Goal: Find specific page/section: Find specific page/section

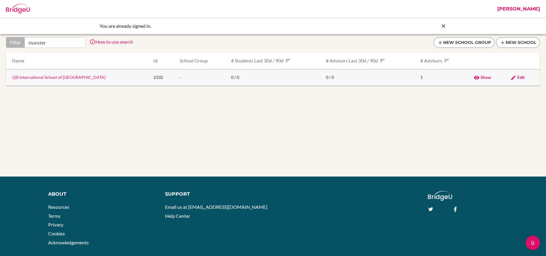
type input "munster"
click at [57, 80] on td "QSI International School of Munster" at bounding box center [77, 77] width 143 height 16
click at [57, 76] on link "QSI International School of [GEOGRAPHIC_DATA]" at bounding box center [59, 77] width 94 height 5
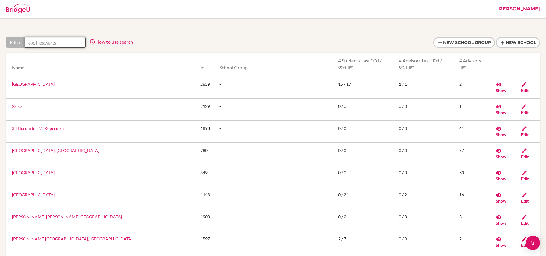
click at [66, 42] on input "text" at bounding box center [55, 42] width 61 height 11
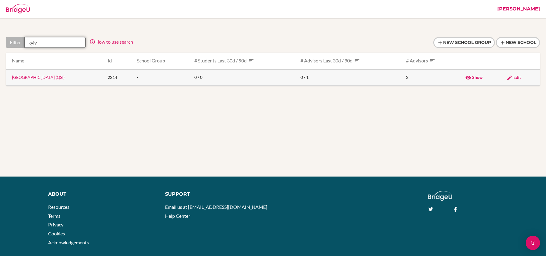
type input "kyiv"
click at [54, 79] on link "Kyiv International School (QSI)" at bounding box center [38, 77] width 53 height 5
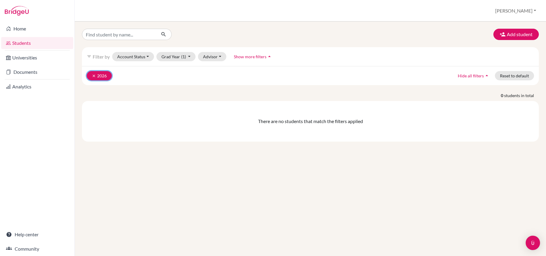
click at [94, 75] on icon "clear" at bounding box center [94, 76] width 4 height 4
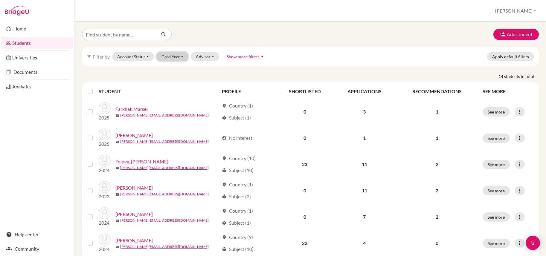
click at [163, 57] on button "Grad Year" at bounding box center [172, 56] width 32 height 9
click at [217, 71] on div "Add student filter_list Filter by Account Status Active accounts Archived accou…" at bounding box center [310, 250] width 457 height 443
click at [528, 15] on button "[PERSON_NAME]" at bounding box center [516, 10] width 46 height 11
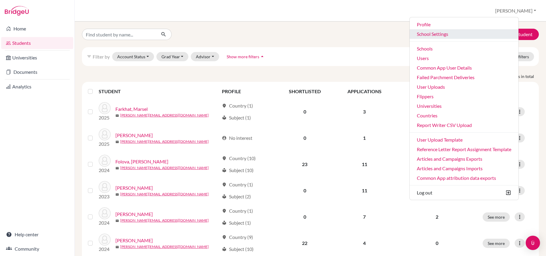
click at [444, 35] on link "School Settings" at bounding box center [464, 34] width 109 height 10
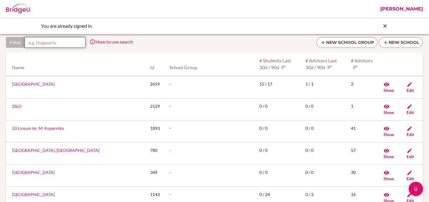
click at [55, 42] on input "text" at bounding box center [55, 42] width 61 height 11
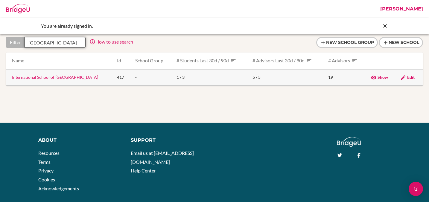
type input "helsingborg"
click at [57, 75] on link "International School of Helsingborg" at bounding box center [55, 77] width 86 height 5
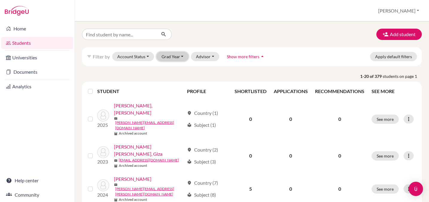
click at [182, 57] on button "Grad Year" at bounding box center [172, 56] width 32 height 9
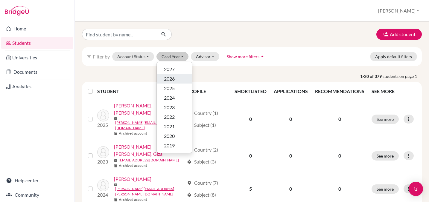
click at [177, 79] on div "2026" at bounding box center [174, 78] width 21 height 7
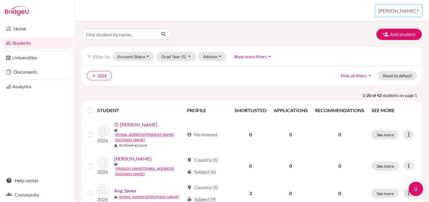
click at [405, 9] on button "[PERSON_NAME]" at bounding box center [398, 10] width 46 height 11
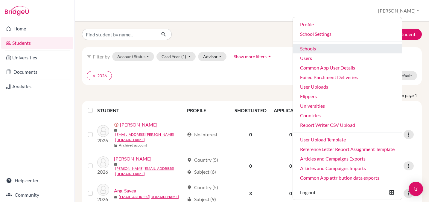
click at [331, 49] on link "Schools" at bounding box center [347, 49] width 109 height 10
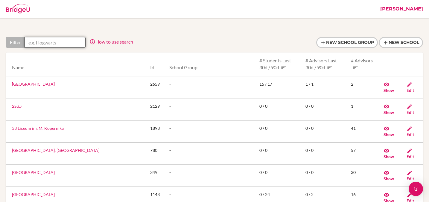
click at [75, 41] on input "text" at bounding box center [55, 42] width 61 height 11
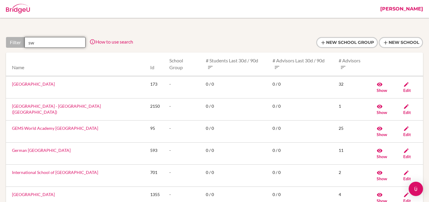
type input "s"
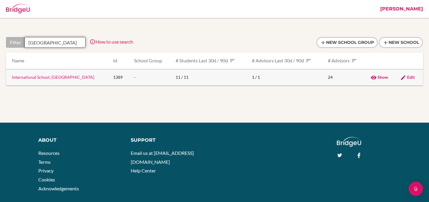
type input "serbia"
click at [52, 77] on link "International School, Serbia" at bounding box center [53, 77] width 82 height 5
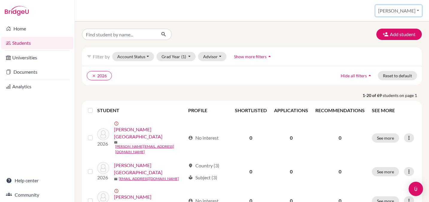
click at [402, 9] on button "[PERSON_NAME]" at bounding box center [398, 10] width 46 height 11
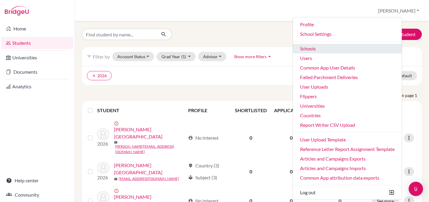
click at [330, 49] on link "Schools" at bounding box center [347, 49] width 109 height 10
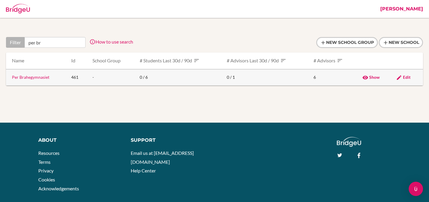
type input "per br"
click at [31, 79] on link "Per Brahegymnasiet" at bounding box center [30, 77] width 37 height 5
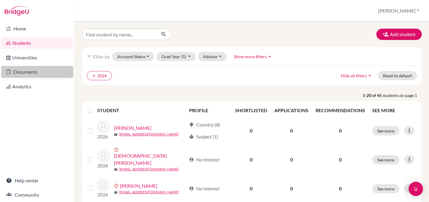
click at [25, 71] on link "Documents" at bounding box center [37, 72] width 72 height 12
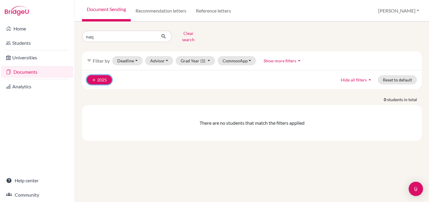
click at [94, 78] on icon "clear" at bounding box center [94, 80] width 4 height 4
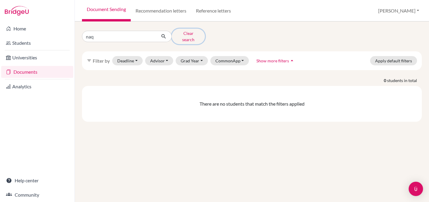
click at [185, 32] on button "Clear search" at bounding box center [188, 37] width 33 height 16
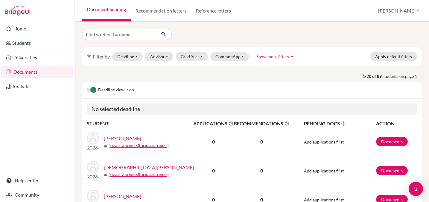
scroll to position [9, 0]
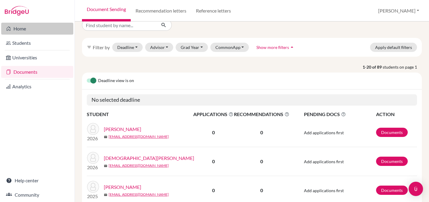
click at [15, 25] on link "Home" at bounding box center [37, 29] width 72 height 12
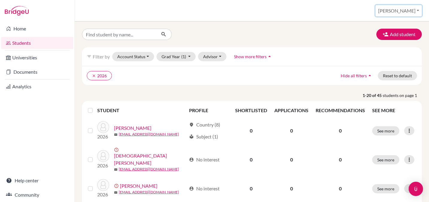
click at [408, 11] on button "[PERSON_NAME]" at bounding box center [398, 10] width 46 height 11
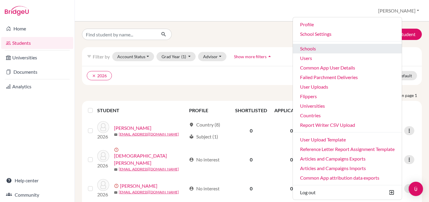
click at [334, 48] on link "Schools" at bounding box center [347, 49] width 109 height 10
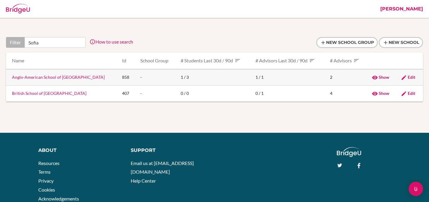
type input "Sofia"
click at [60, 78] on link "Anglo-American School of [GEOGRAPHIC_DATA]" at bounding box center [58, 77] width 93 height 5
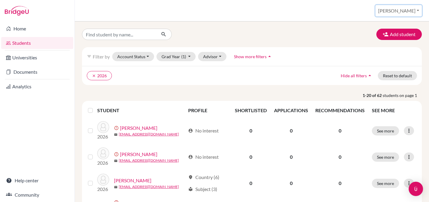
click at [407, 10] on button "[PERSON_NAME]" at bounding box center [398, 10] width 46 height 11
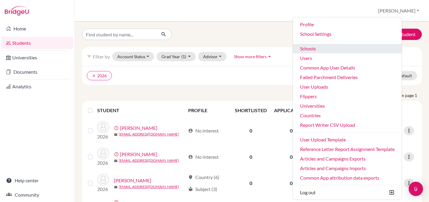
click at [336, 46] on link "Schools" at bounding box center [347, 49] width 109 height 10
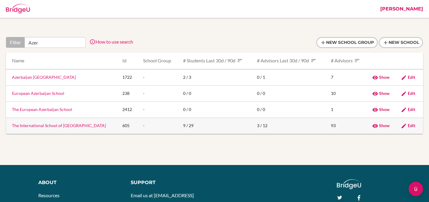
type input "Azer"
click at [45, 128] on link "The International School of Azerbaijan" at bounding box center [59, 125] width 94 height 5
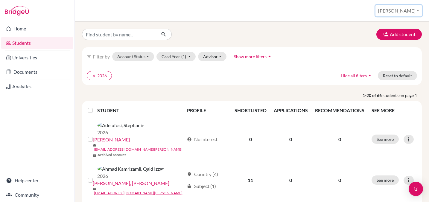
click at [403, 11] on button "[PERSON_NAME]" at bounding box center [398, 10] width 46 height 11
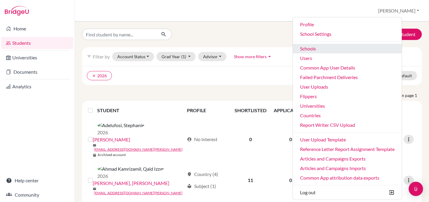
click at [336, 49] on link "Schools" at bounding box center [347, 49] width 109 height 10
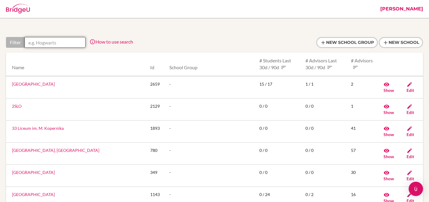
click at [67, 43] on input "text" at bounding box center [55, 42] width 61 height 11
click at [62, 42] on input "text" at bounding box center [55, 42] width 61 height 11
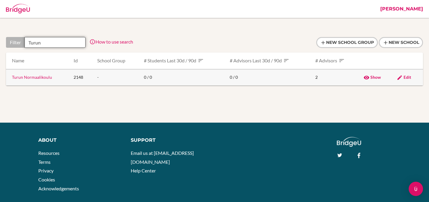
type input "Turun"
click at [36, 77] on link "Turun Normaalikoulu" at bounding box center [32, 77] width 40 height 5
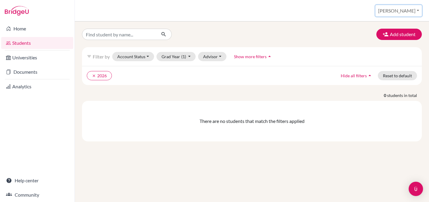
click at [406, 10] on button "[PERSON_NAME]" at bounding box center [398, 10] width 46 height 11
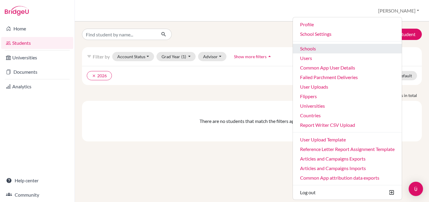
click at [337, 45] on link "Schools" at bounding box center [347, 49] width 109 height 10
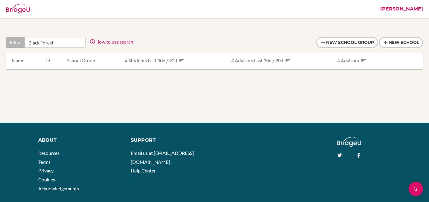
click at [33, 42] on input "B;ack Forest" at bounding box center [55, 42] width 61 height 11
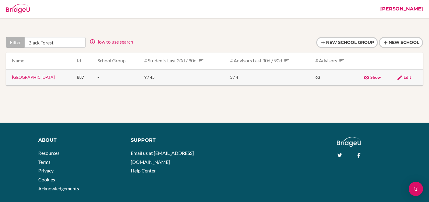
type input "Black Forest"
click at [39, 76] on link "Black Forest Academy" at bounding box center [33, 77] width 43 height 5
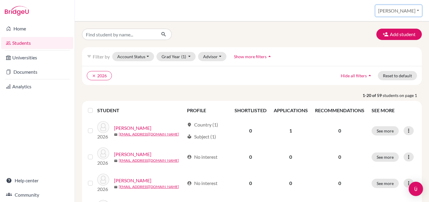
click at [403, 10] on button "[PERSON_NAME]" at bounding box center [398, 10] width 46 height 11
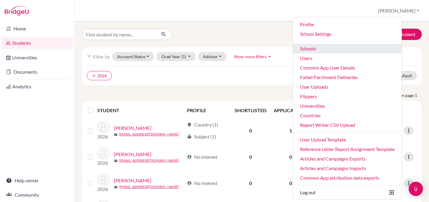
click at [329, 49] on link "Schools" at bounding box center [347, 49] width 109 height 10
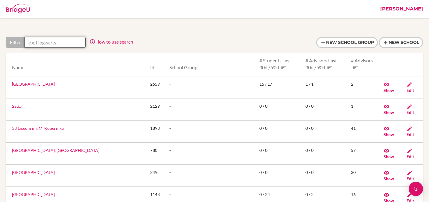
click at [71, 41] on input "text" at bounding box center [55, 42] width 61 height 11
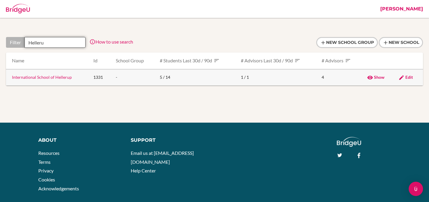
type input "Helleru"
click at [56, 75] on link "International School of Hellerup" at bounding box center [42, 77] width 60 height 5
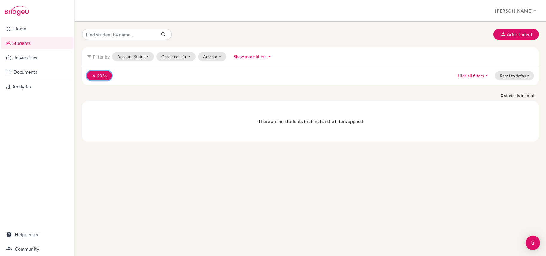
click at [97, 75] on button "clear 2026" at bounding box center [99, 75] width 25 height 9
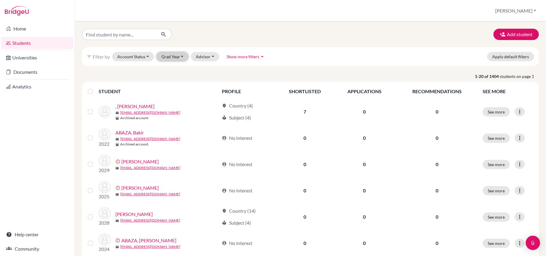
click at [177, 57] on button "Grad Year" at bounding box center [172, 56] width 32 height 9
click at [173, 107] on span "2026" at bounding box center [169, 107] width 11 height 7
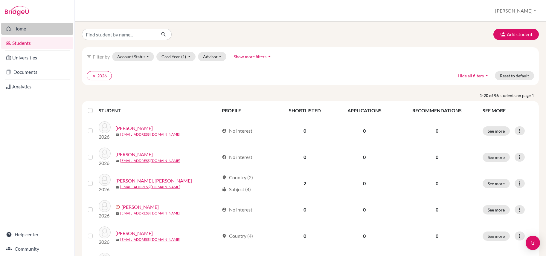
click at [18, 30] on link "Home" at bounding box center [37, 29] width 72 height 12
click at [19, 28] on link "Home" at bounding box center [37, 29] width 72 height 12
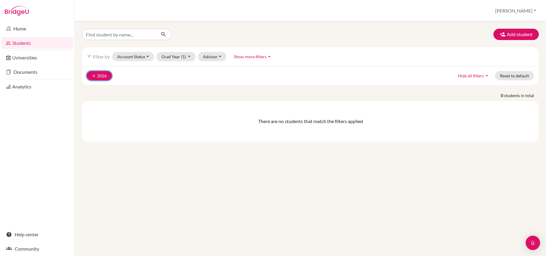
click at [95, 77] on icon "clear" at bounding box center [94, 76] width 4 height 4
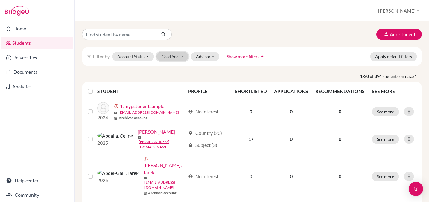
click at [168, 60] on button "Grad Year" at bounding box center [172, 56] width 32 height 9
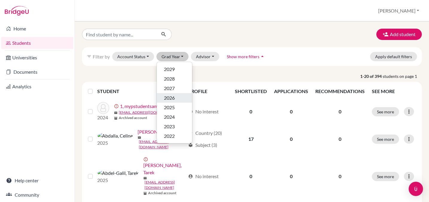
click at [165, 97] on span "2026" at bounding box center [169, 97] width 11 height 7
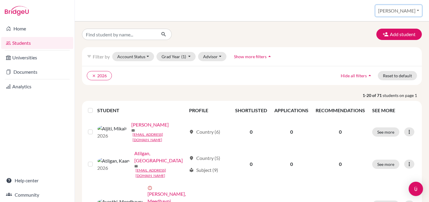
click at [400, 10] on button "[PERSON_NAME]" at bounding box center [398, 10] width 46 height 11
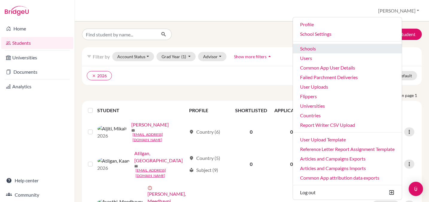
click at [332, 48] on link "Schools" at bounding box center [347, 49] width 109 height 10
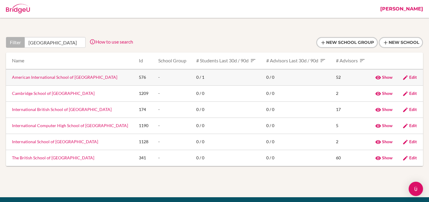
type input "Bucharest"
click at [48, 77] on link "American International School of Bucharest" at bounding box center [64, 77] width 105 height 5
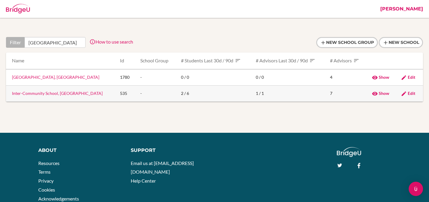
type input "Zurich"
click at [57, 94] on link "Inter-Community School, [GEOGRAPHIC_DATA]" at bounding box center [57, 93] width 91 height 5
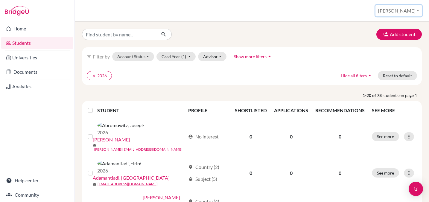
click at [404, 8] on button "[PERSON_NAME]" at bounding box center [398, 10] width 46 height 11
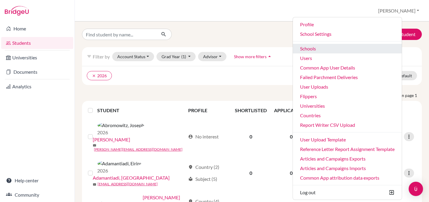
click at [333, 49] on link "Schools" at bounding box center [347, 49] width 109 height 10
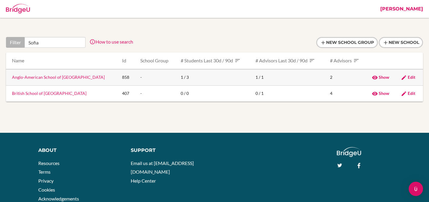
type input "Sofia"
click at [61, 77] on link "Anglo-American School of [GEOGRAPHIC_DATA]" at bounding box center [58, 77] width 93 height 5
